Goal: Find specific page/section: Find specific page/section

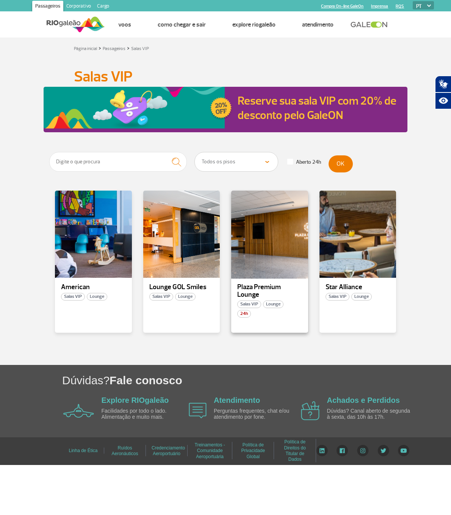
click at [267, 238] on div at bounding box center [269, 234] width 78 height 89
click at [272, 306] on span "Lounge" at bounding box center [273, 304] width 20 height 8
click at [245, 304] on span "Salas VIP" at bounding box center [249, 304] width 24 height 8
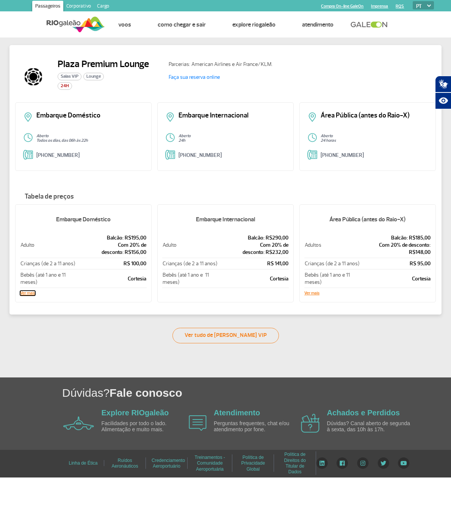
click at [28, 294] on button "Ver mais" at bounding box center [27, 293] width 15 height 5
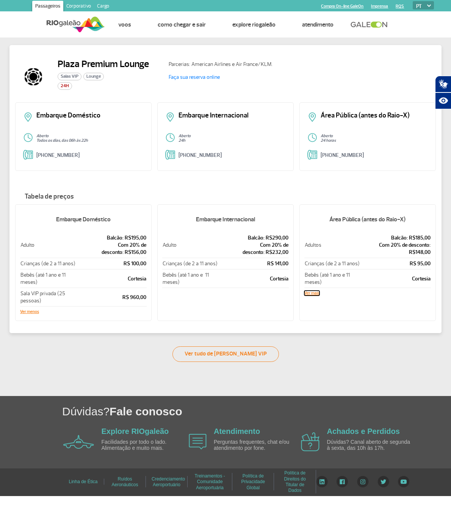
click at [317, 293] on button "Ver mais" at bounding box center [311, 293] width 15 height 5
click at [231, 350] on link "Ver tudo de [PERSON_NAME] VIP" at bounding box center [225, 354] width 106 height 16
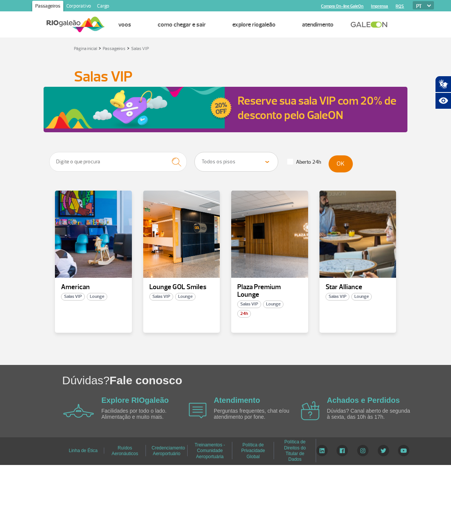
click at [290, 163] on span at bounding box center [290, 162] width 6 height 6
click at [5, 5] on input "Aberto 24h" at bounding box center [2, 2] width 5 height 5
checkbox input "true"
click at [342, 163] on button "OK" at bounding box center [340, 163] width 24 height 17
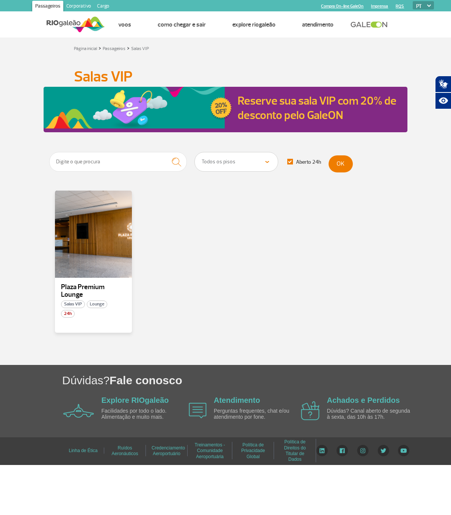
click at [77, 5] on link "Corporativo" at bounding box center [78, 7] width 31 height 12
